Goal: Transaction & Acquisition: Purchase product/service

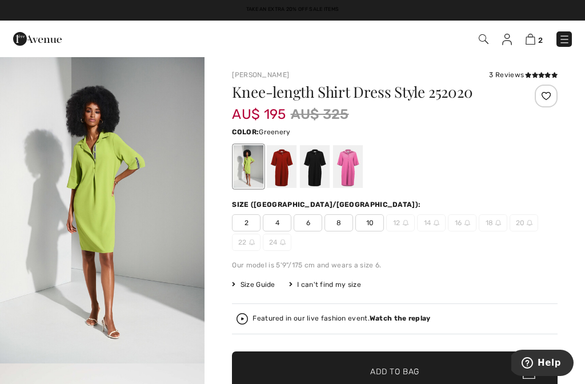
click at [537, 34] on link "2" at bounding box center [534, 39] width 17 height 14
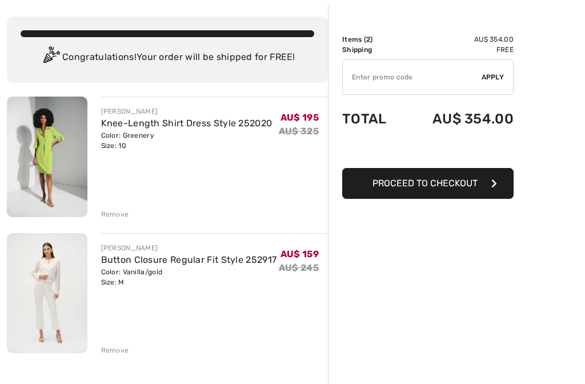
scroll to position [54, 0]
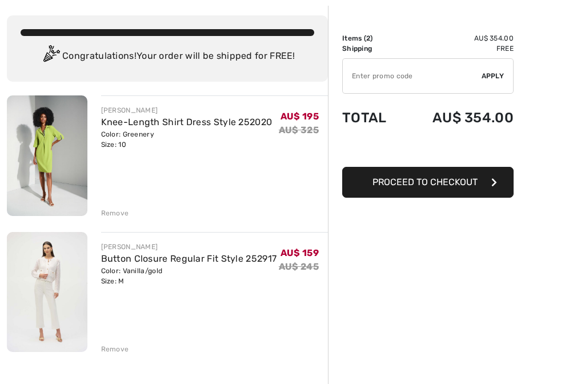
click at [57, 278] on img at bounding box center [47, 292] width 81 height 120
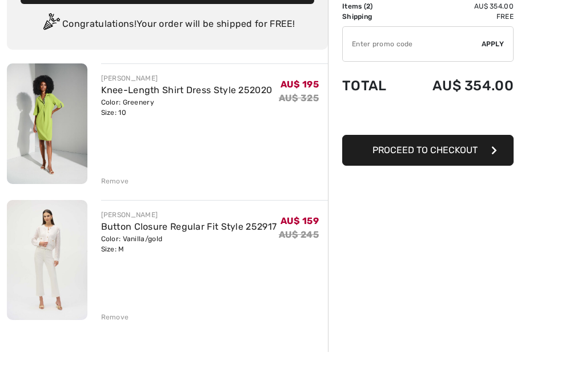
scroll to position [86, 0]
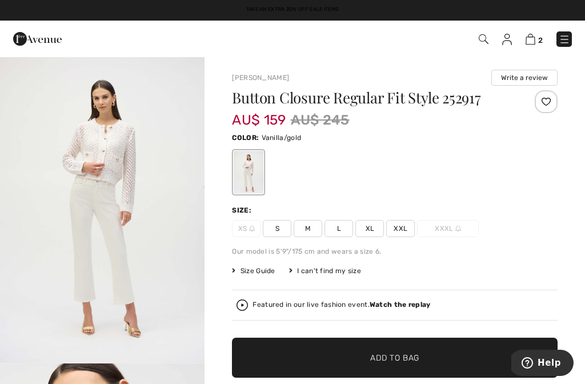
click at [97, 157] on img "1 / 4" at bounding box center [102, 209] width 205 height 307
